Goal: Task Accomplishment & Management: Manage account settings

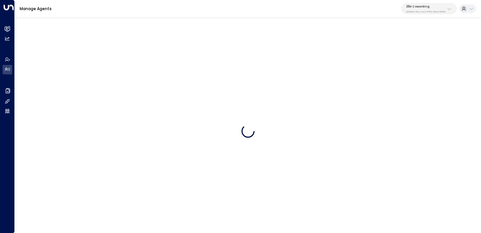
click at [436, 8] on p "25N Coworking" at bounding box center [425, 7] width 39 height 4
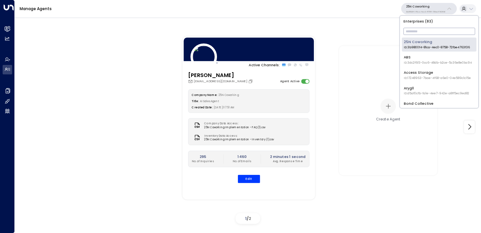
click at [426, 34] on input "text" at bounding box center [439, 31] width 72 height 10
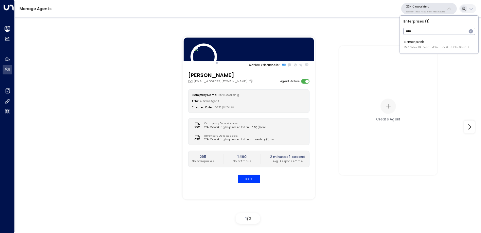
type input "****"
click at [411, 42] on div "Havenpark ID: 413dacf9-5485-402c-a519-14108c614857" at bounding box center [435, 45] width 65 height 10
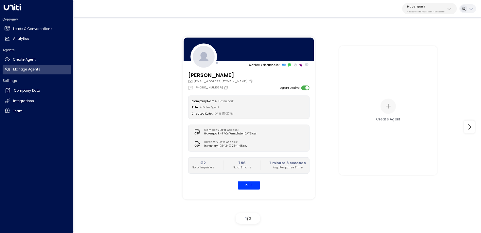
click at [5, 28] on icon at bounding box center [8, 29] width 6 height 6
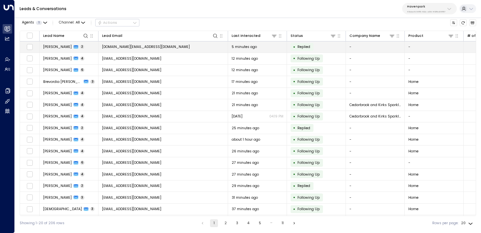
click at [188, 48] on td "[DOMAIN_NAME][EMAIL_ADDRESS][DOMAIN_NAME]" at bounding box center [162, 47] width 129 height 11
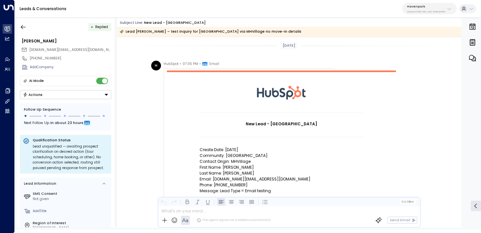
click at [21, 22] on button "button" at bounding box center [23, 27] width 12 height 12
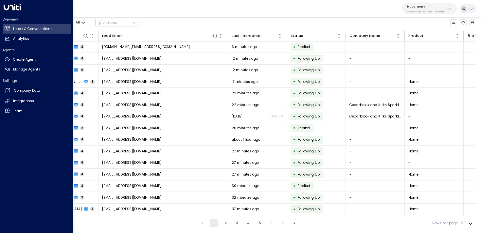
click at [7, 69] on icon at bounding box center [6, 69] width 2 height 2
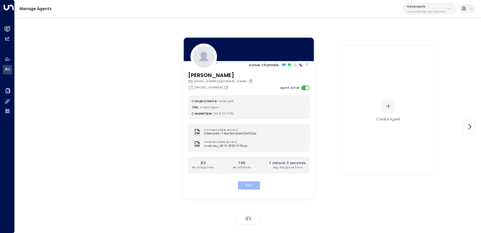
click at [247, 190] on button "Edit" at bounding box center [248, 185] width 22 height 8
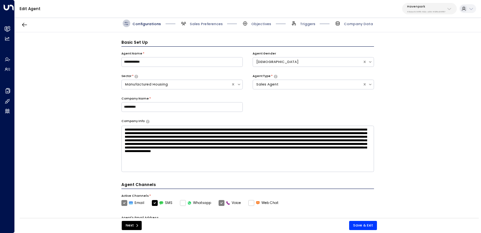
scroll to position [7, 0]
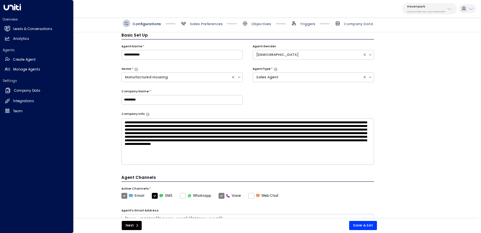
click at [6, 28] on icon at bounding box center [7, 28] width 5 height 4
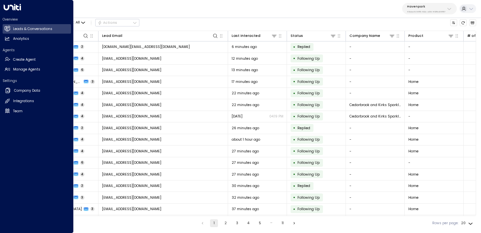
click at [31, 71] on h2 "Manage Agents" at bounding box center [26, 69] width 27 height 5
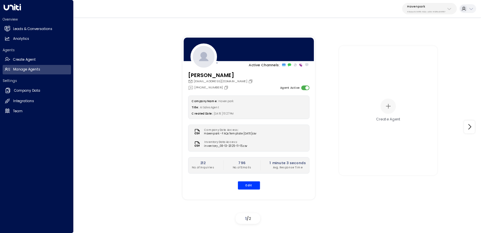
click at [24, 99] on h2 "Integrations" at bounding box center [23, 101] width 21 height 5
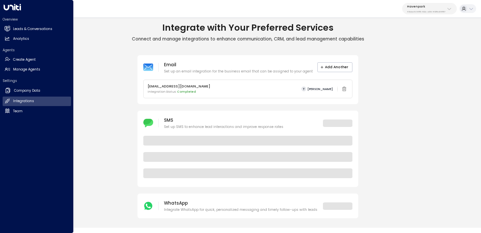
click at [24, 91] on h2 "Company Data" at bounding box center [27, 90] width 26 height 5
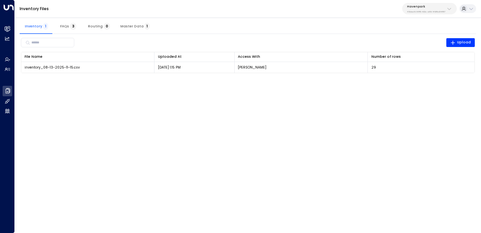
click at [128, 23] on button "Master Data 1" at bounding box center [135, 26] width 40 height 16
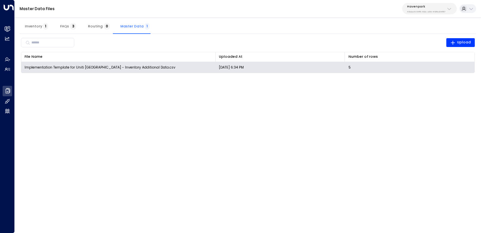
click at [419, 66] on icon at bounding box center [417, 67] width 5 height 5
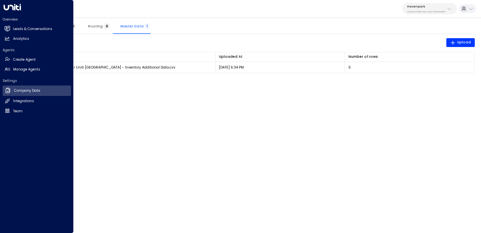
click at [11, 26] on link "Leads & Conversations Leads & Conversations" at bounding box center [37, 28] width 68 height 9
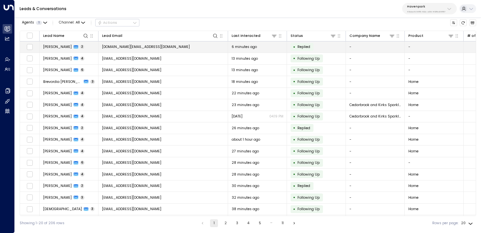
click at [90, 44] on td "[PERSON_NAME] 2" at bounding box center [69, 47] width 59 height 11
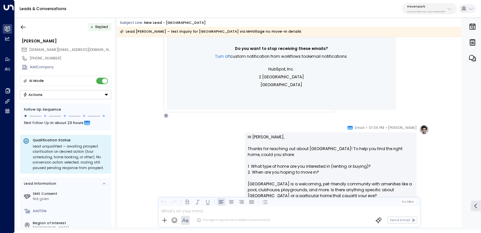
scroll to position [212, 0]
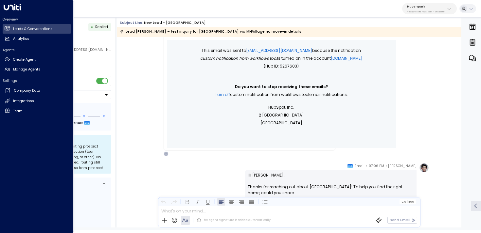
click at [9, 70] on icon at bounding box center [7, 69] width 5 height 3
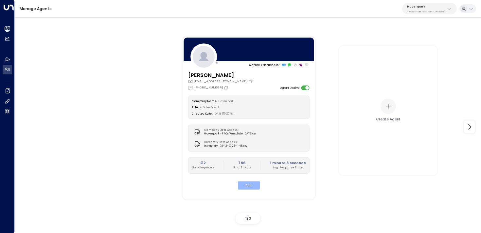
click at [247, 190] on button "Edit" at bounding box center [248, 185] width 22 height 8
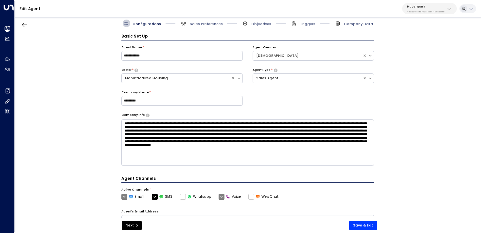
scroll to position [7, 0]
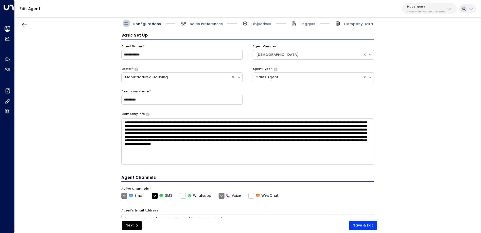
click at [201, 23] on span "Sales Preferences" at bounding box center [206, 24] width 33 height 5
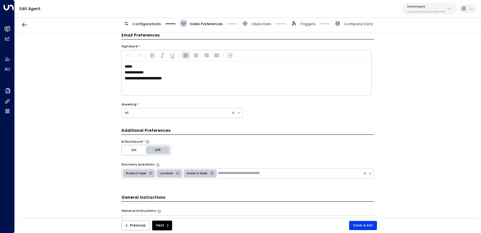
scroll to position [147, 0]
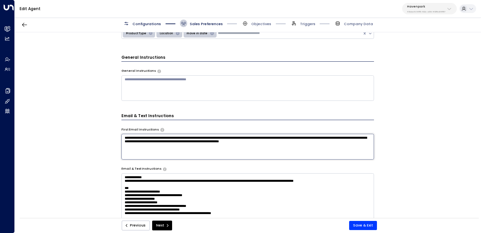
click at [348, 147] on textarea "**********" at bounding box center [247, 147] width 253 height 26
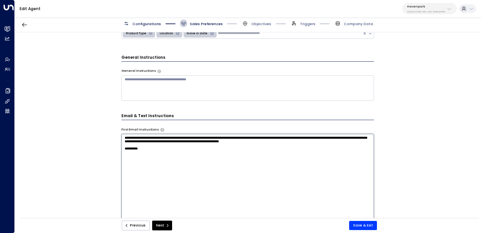
paste textarea "**********"
type textarea "**********"
click at [161, 224] on button "Next" at bounding box center [162, 226] width 20 height 10
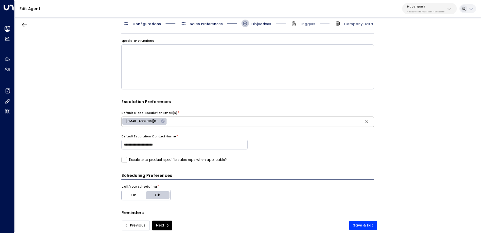
scroll to position [153, 0]
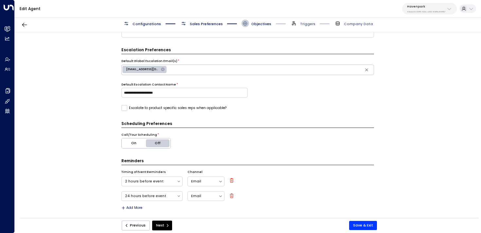
click at [133, 140] on button "On" at bounding box center [134, 144] width 25 height 10
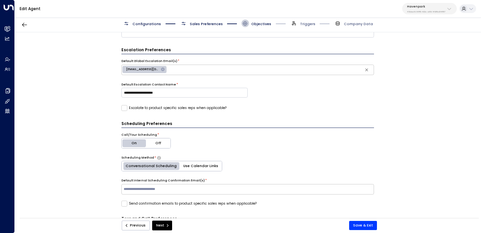
scroll to position [185, 0]
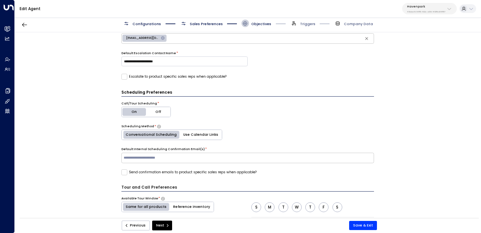
click at [191, 126] on div "Scheduling Method *" at bounding box center [247, 127] width 253 height 5
click at [191, 129] on div "Scheduling Method * Conversational Scheduling Use Calendar Links" at bounding box center [247, 133] width 253 height 16
click at [191, 134] on button "Use Calendar Links" at bounding box center [201, 135] width 42 height 10
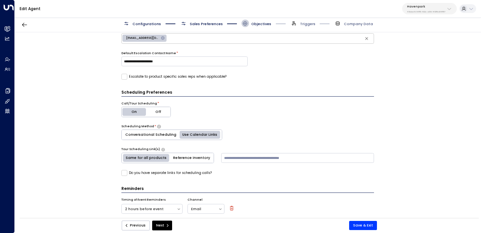
click at [187, 157] on button "Reference Inventory" at bounding box center [191, 158] width 44 height 10
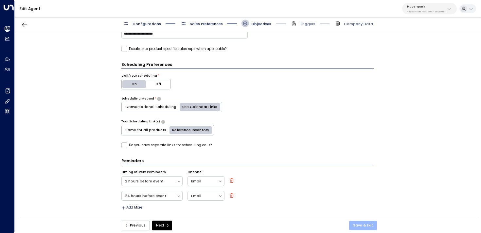
click at [365, 227] on button "Save & Exit" at bounding box center [363, 225] width 28 height 9
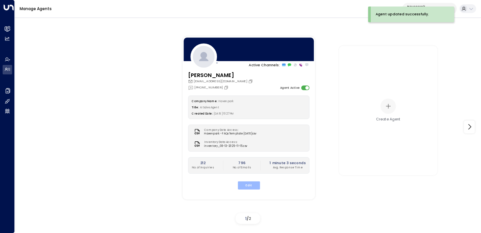
click at [251, 190] on button "Edit" at bounding box center [248, 185] width 22 height 8
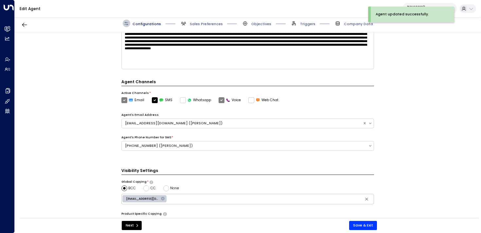
scroll to position [186, 0]
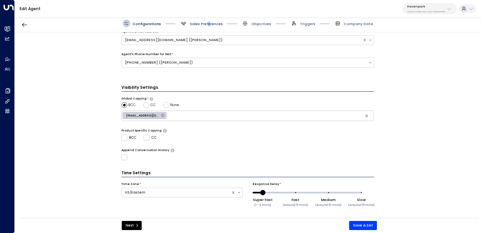
click at [207, 23] on span "Sales Preferences" at bounding box center [206, 24] width 33 height 5
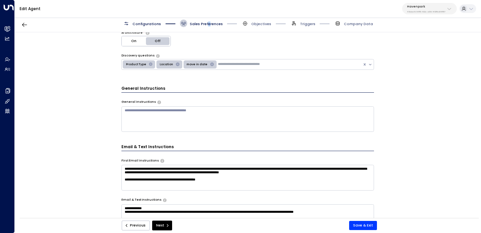
scroll to position [119, 0]
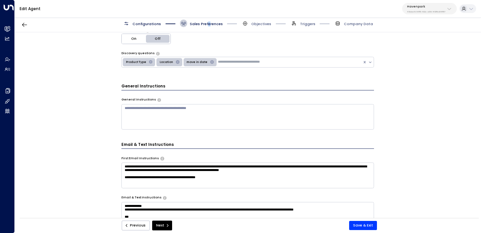
click at [226, 181] on textarea "**********" at bounding box center [247, 176] width 253 height 26
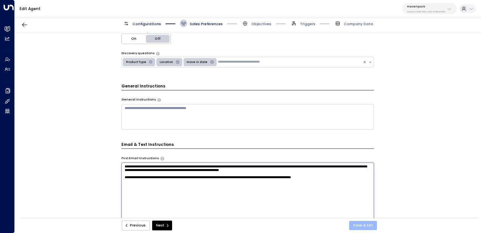
type textarea "**********"
click at [371, 225] on button "Save & Exit" at bounding box center [363, 225] width 28 height 9
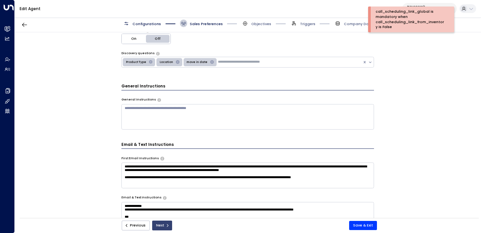
click at [163, 223] on button "Next" at bounding box center [162, 226] width 20 height 10
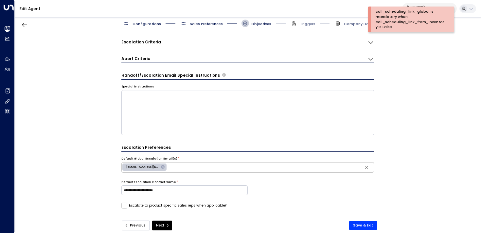
scroll to position [7, 0]
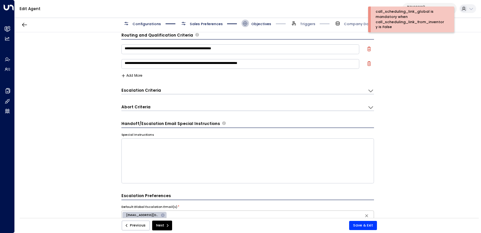
click at [163, 223] on button "Next" at bounding box center [162, 226] width 20 height 10
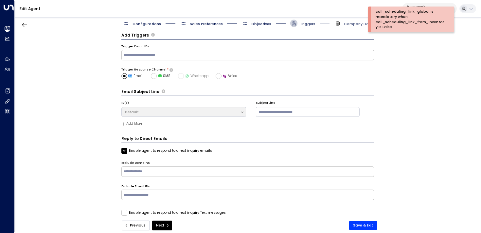
scroll to position [14, 0]
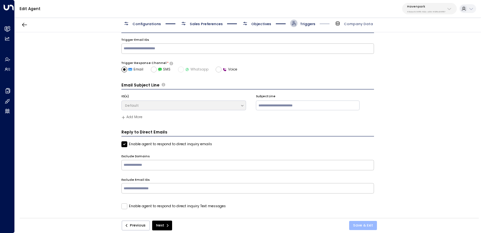
click at [359, 226] on button "Save & Exit" at bounding box center [363, 225] width 28 height 9
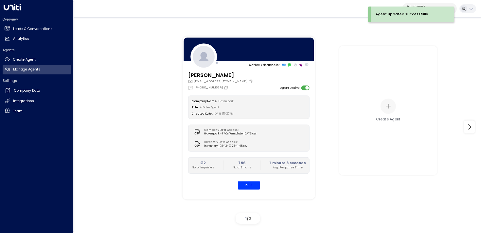
click at [10, 25] on link "Leads & Conversations Leads & Conversations" at bounding box center [37, 28] width 68 height 9
